Goal: Task Accomplishment & Management: Use online tool/utility

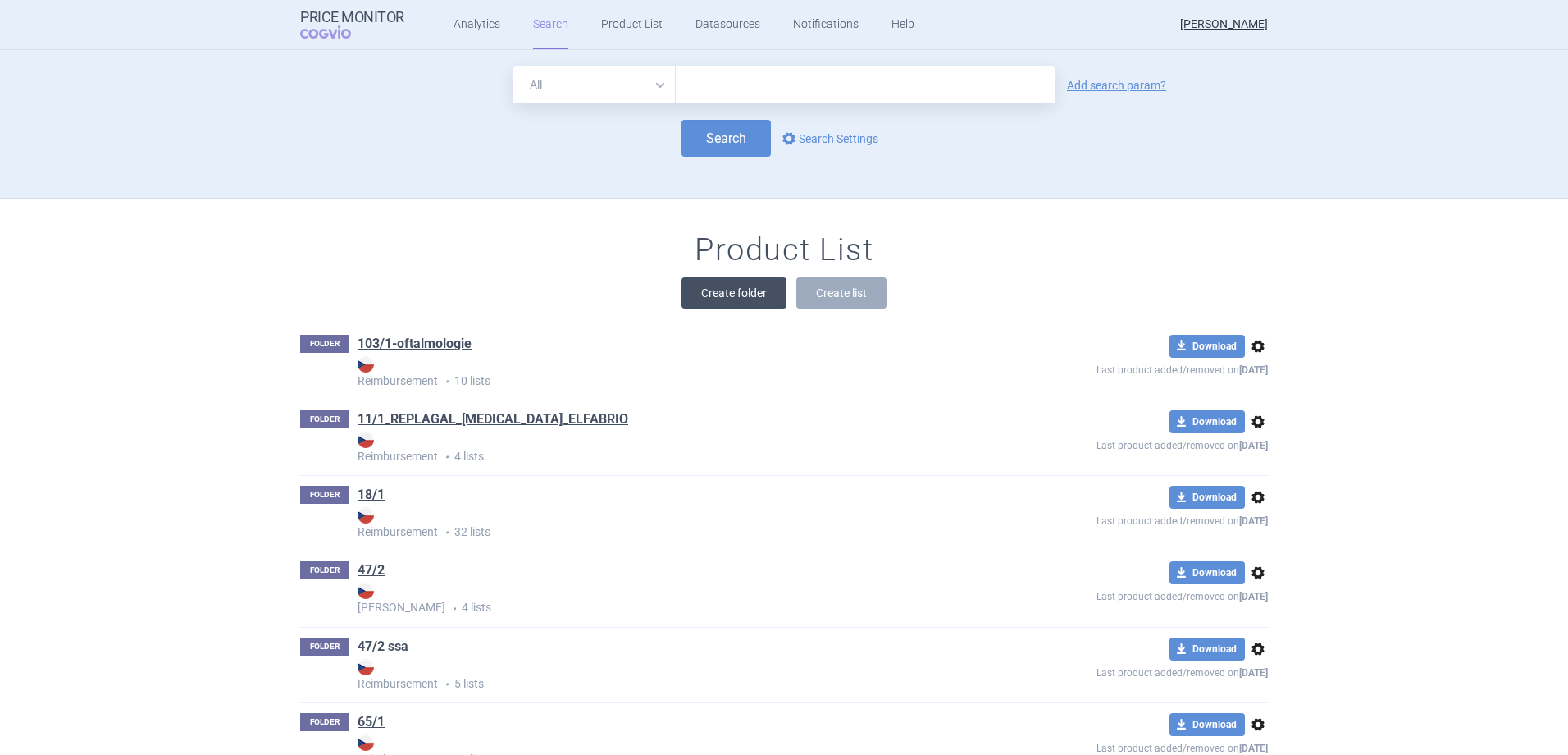
click at [749, 291] on button "Create folder" at bounding box center [733, 293] width 105 height 32
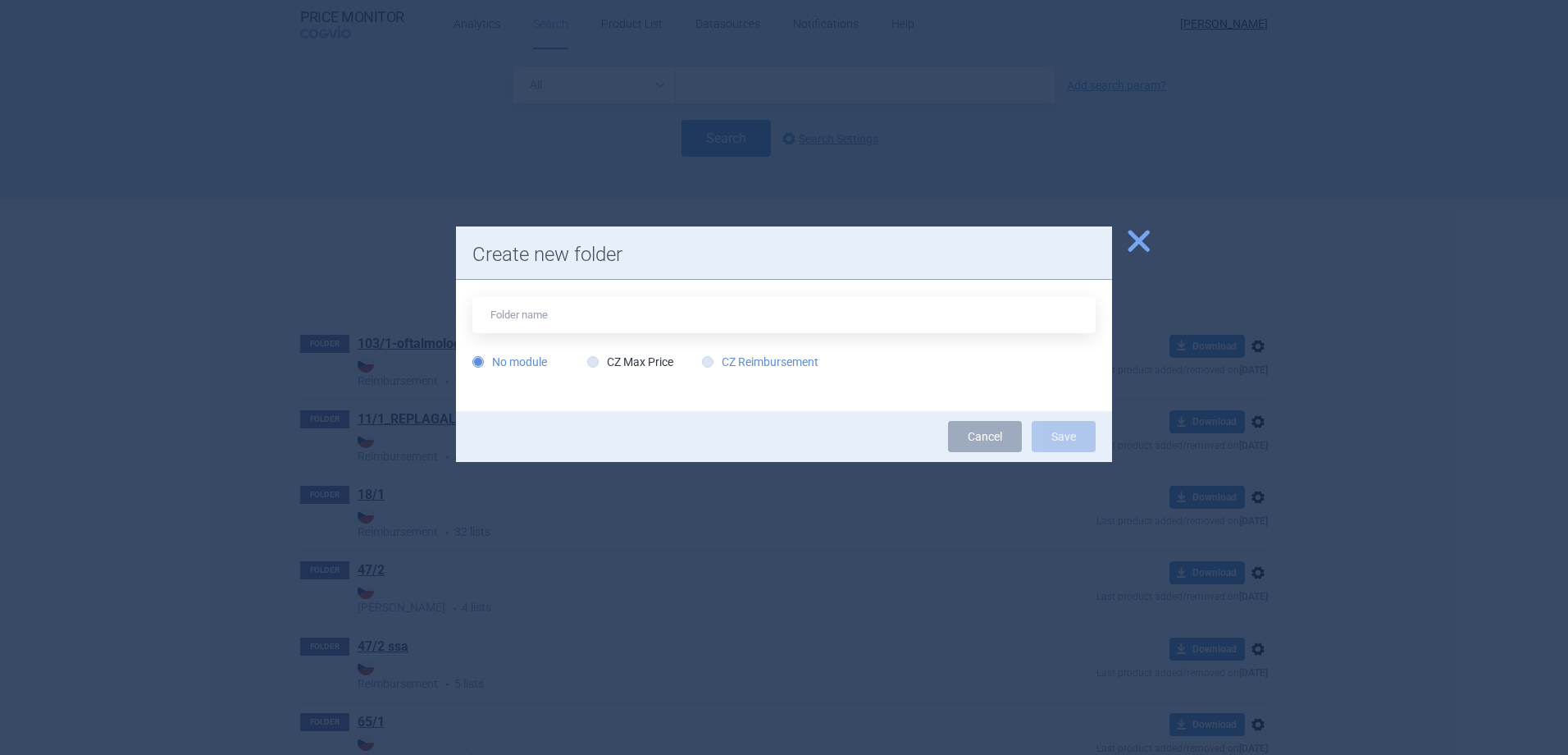
click at [751, 361] on label "CZ Reimbursement" at bounding box center [759, 362] width 116 height 17
click at [719, 361] on input "CZ Reimbursement" at bounding box center [711, 363] width 17 height 17
radio input "true"
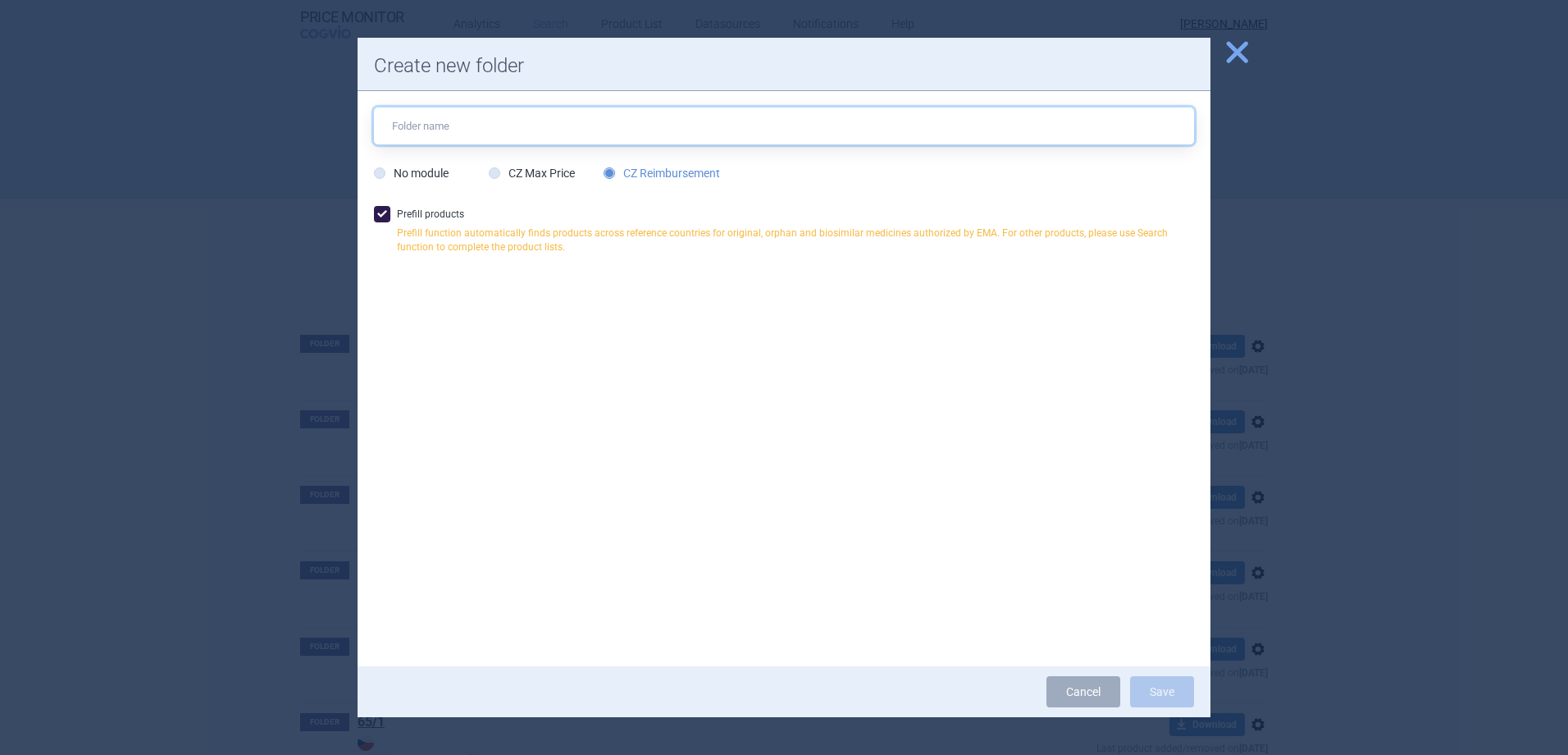
click at [635, 143] on input "text" at bounding box center [784, 126] width 820 height 37
type input "[MEDICAL_DATA]"
click at [443, 218] on label "Prefill products Prefill function automatically finds products across reference…" at bounding box center [784, 234] width 820 height 57
checkbox input "false"
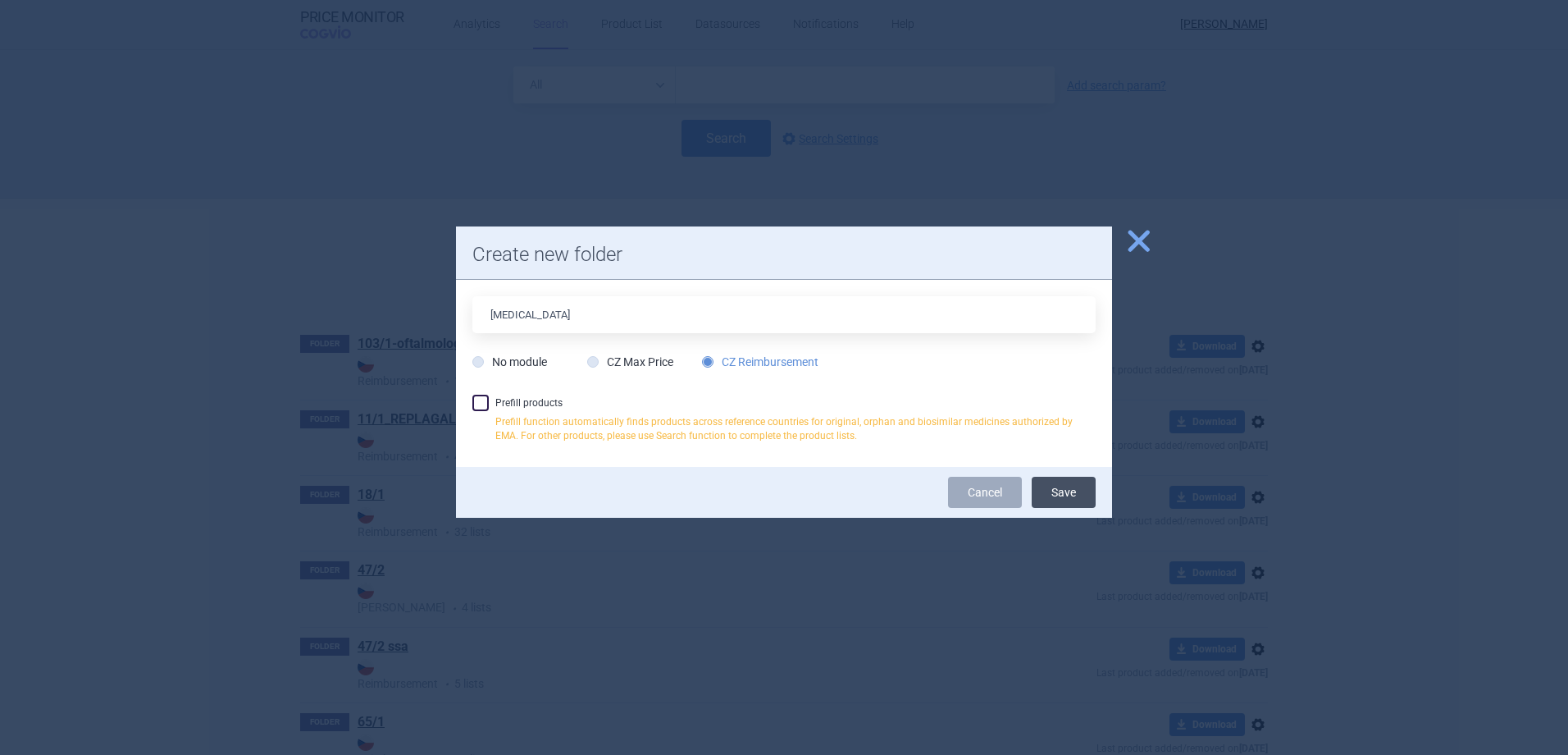
click at [1082, 496] on button "Save" at bounding box center [1063, 492] width 64 height 32
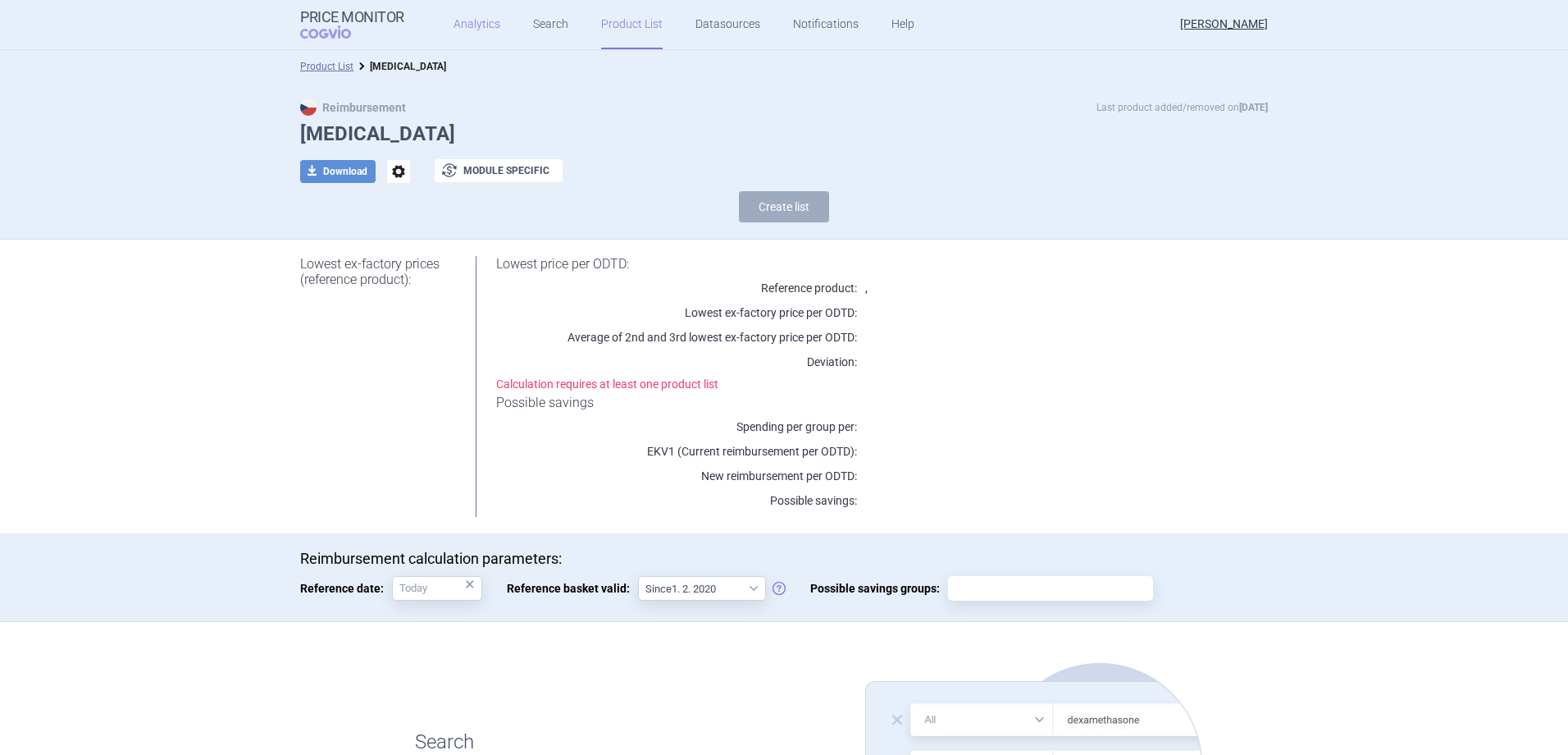
click at [473, 37] on link "Analytics" at bounding box center [477, 24] width 46 height 49
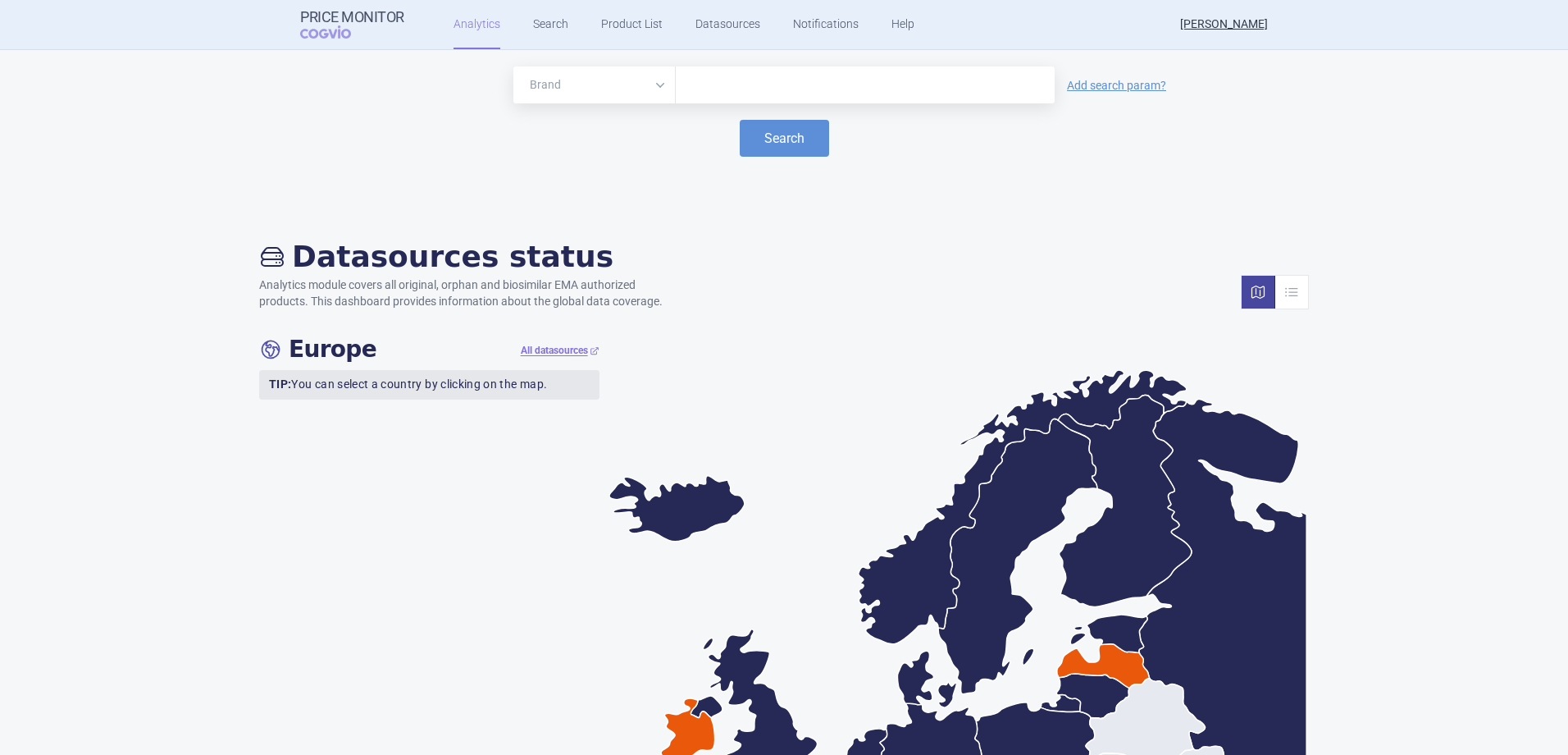
click at [746, 80] on input "text" at bounding box center [865, 85] width 362 height 21
type input "[MEDICAL_DATA]"
click at [773, 144] on button "Search" at bounding box center [784, 138] width 89 height 37
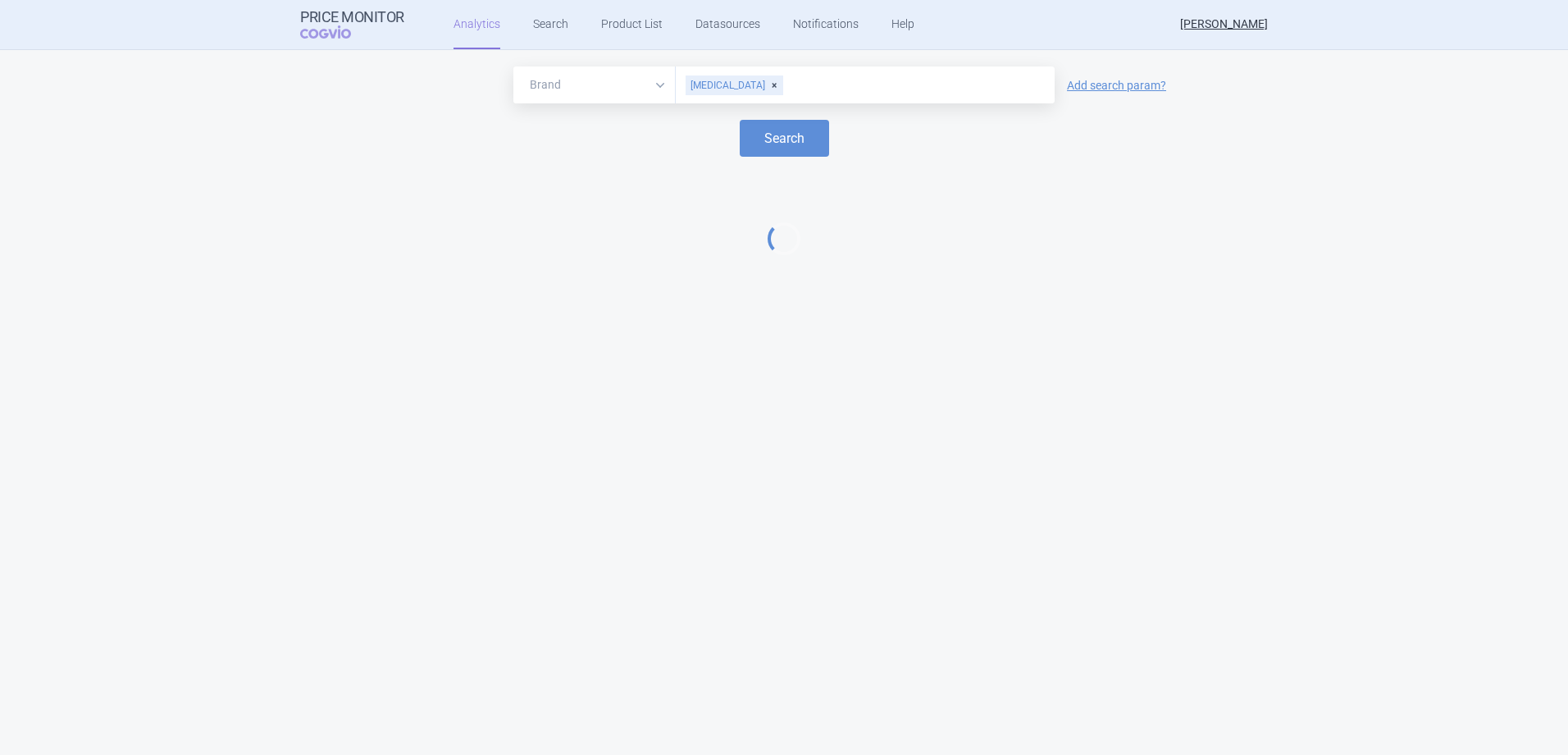
select select "EUR"
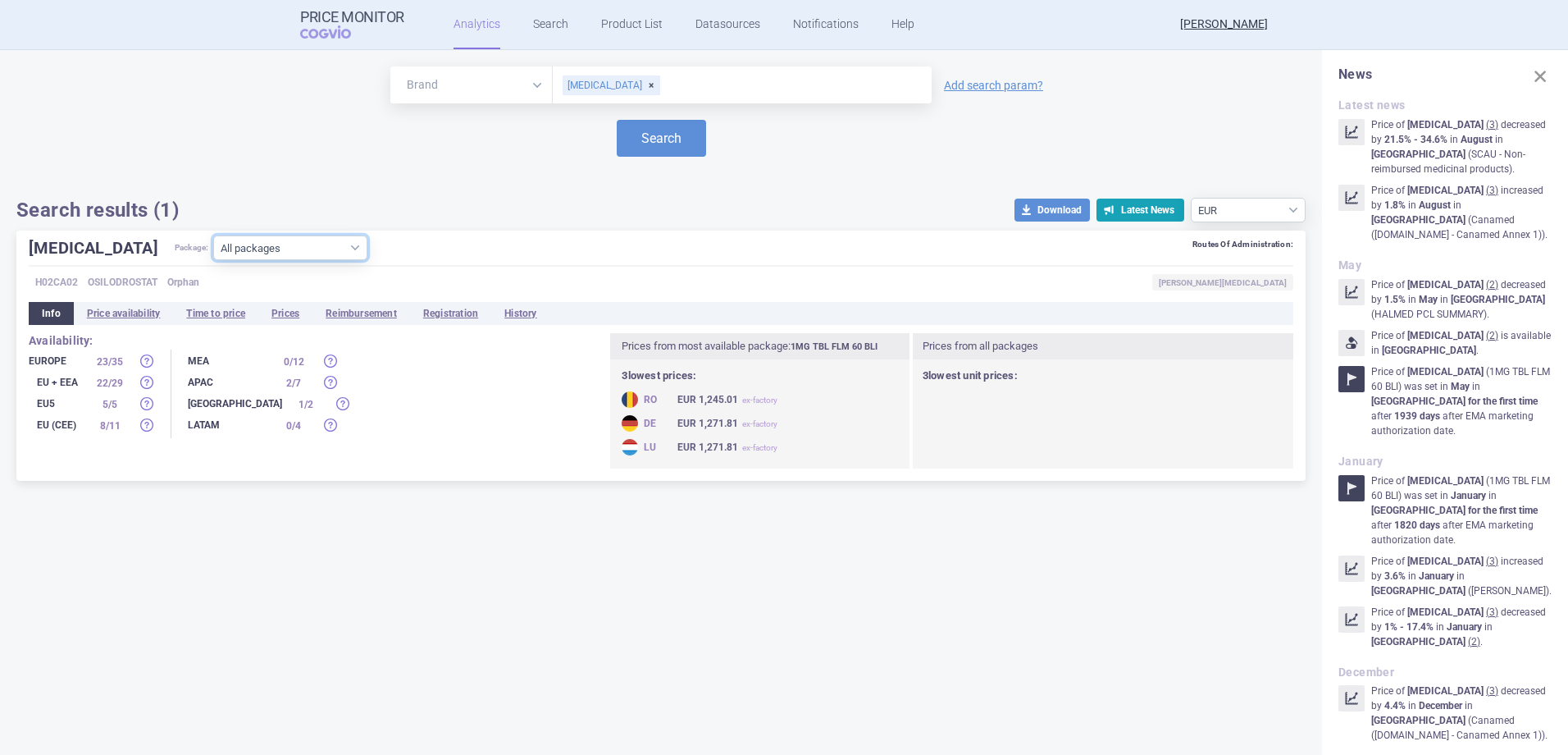
click at [292, 247] on select "All packages 10MG TBL FLM 20 BLI ( 0 ) 10MG TBL FLM 60 BLI ( 19 ) 1MG TBL FLM 2…" at bounding box center [291, 248] width 154 height 25
select select "12fcb256-1082-4ed9-b011-072258fb2b67"
click at [214, 260] on select "All packages 10MG TBL FLM 20 BLI ( 0 ) 10MG TBL FLM 60 BLI ( 19 ) 1MG TBL FLM 2…" at bounding box center [291, 248] width 154 height 25
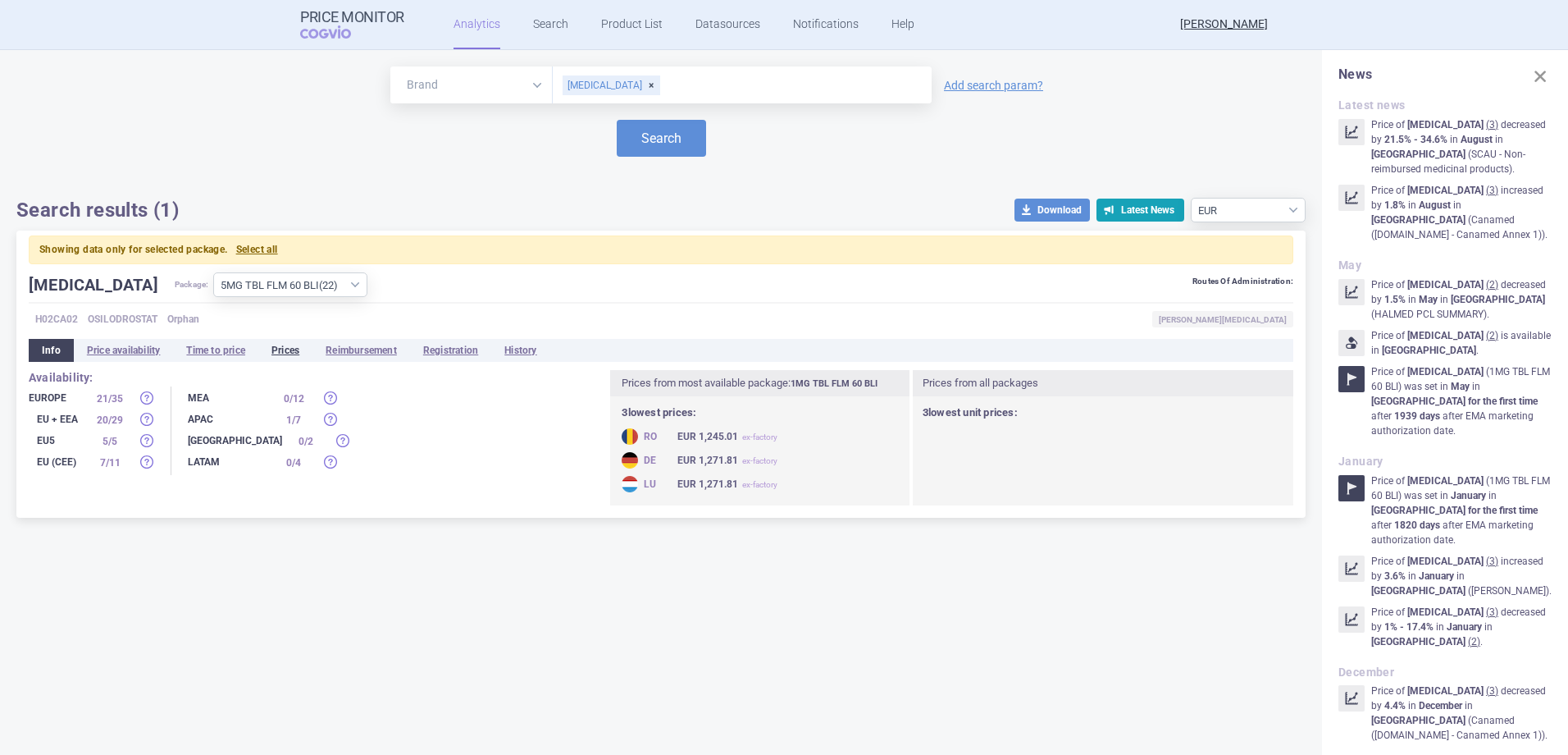
click at [279, 358] on li "Prices" at bounding box center [285, 350] width 54 height 23
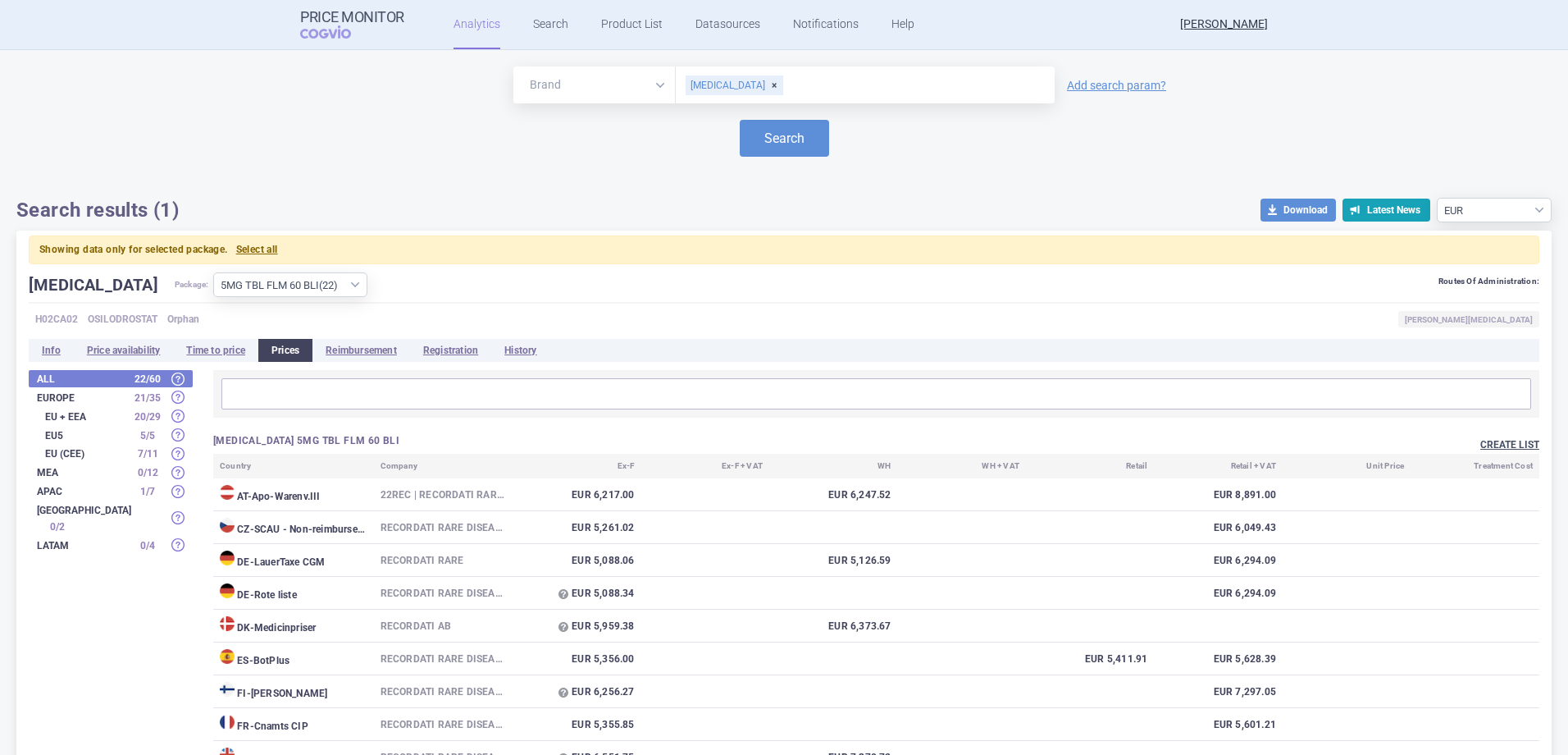
click at [1507, 440] on button "Create list" at bounding box center [1510, 445] width 59 height 14
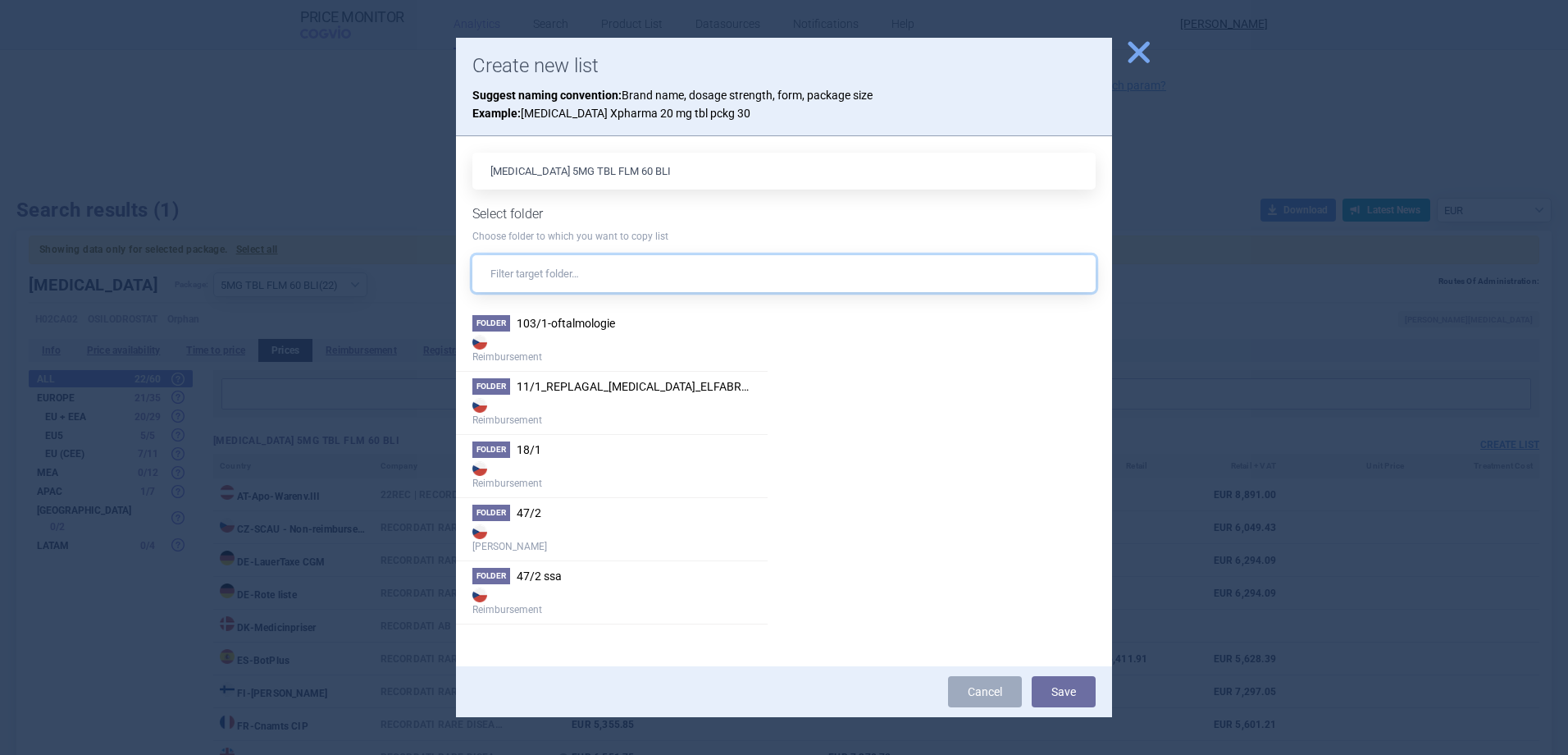
click at [645, 288] on input "text" at bounding box center [784, 274] width 623 height 37
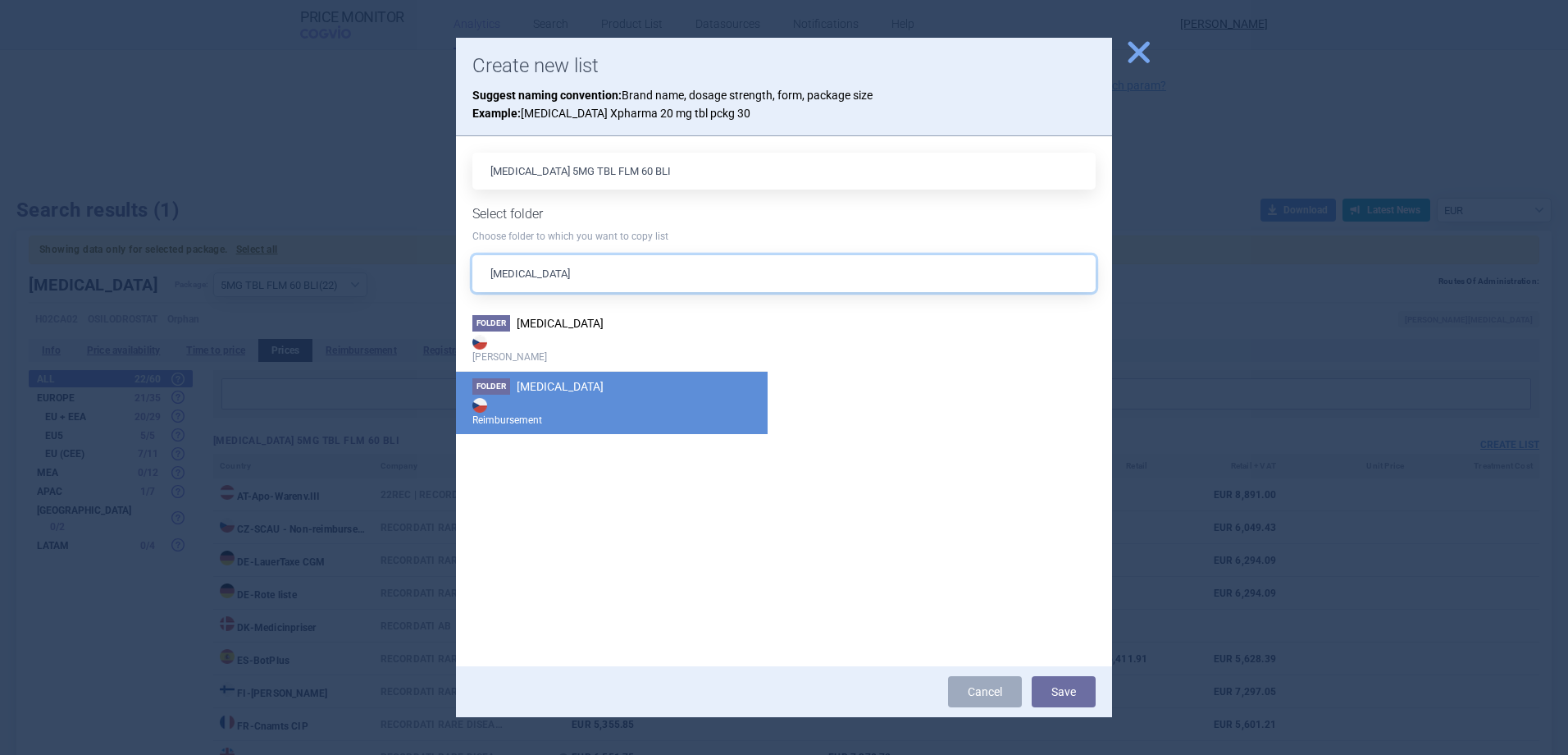
type input "[MEDICAL_DATA]"
click at [567, 396] on strong "Reimbursement" at bounding box center [612, 410] width 279 height 33
click at [1078, 687] on button "Save" at bounding box center [1063, 692] width 64 height 32
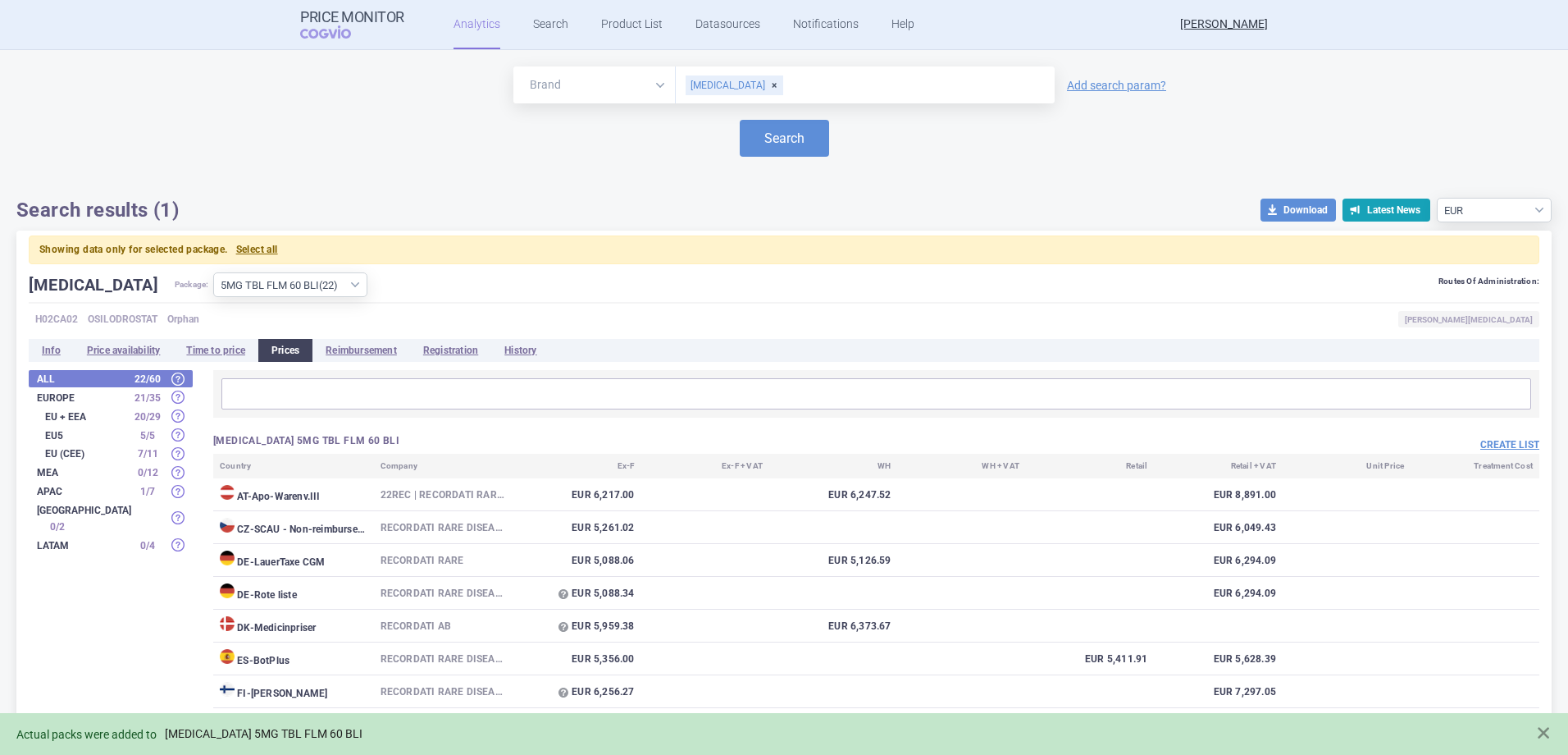
click at [214, 727] on link "[MEDICAL_DATA] 5MG TBL FLM 60 BLI" at bounding box center [264, 734] width 198 height 14
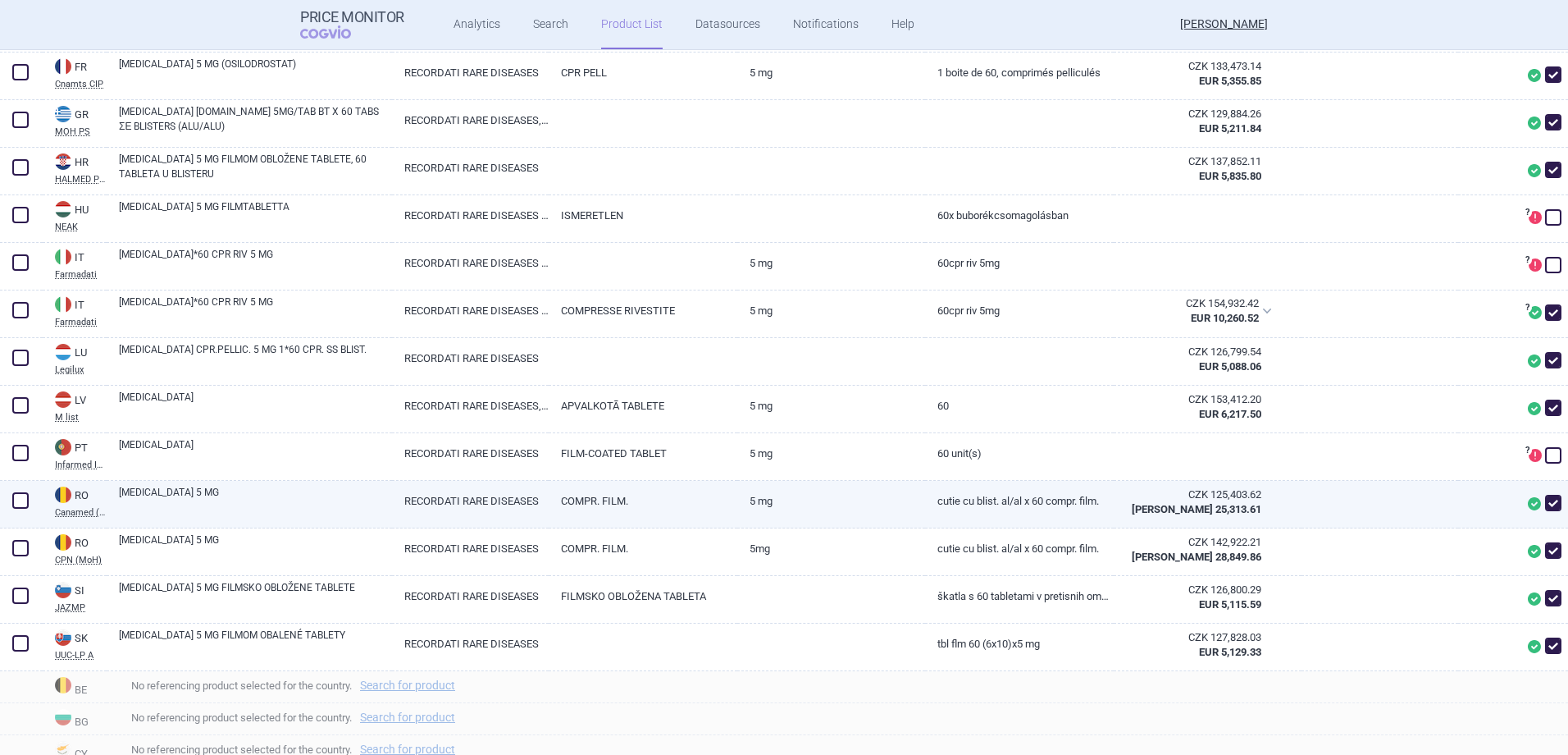
scroll to position [738, 0]
